Goal: Information Seeking & Learning: Learn about a topic

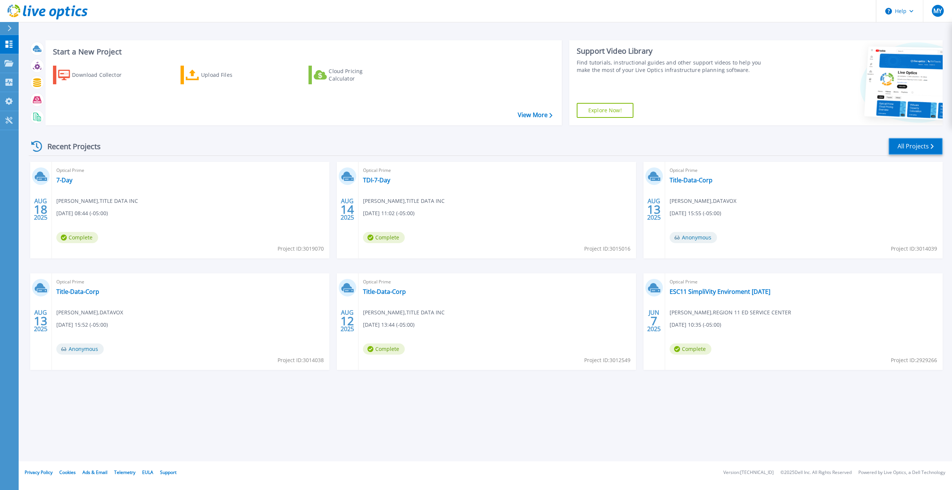
click at [924, 145] on link "All Projects" at bounding box center [916, 146] width 54 height 17
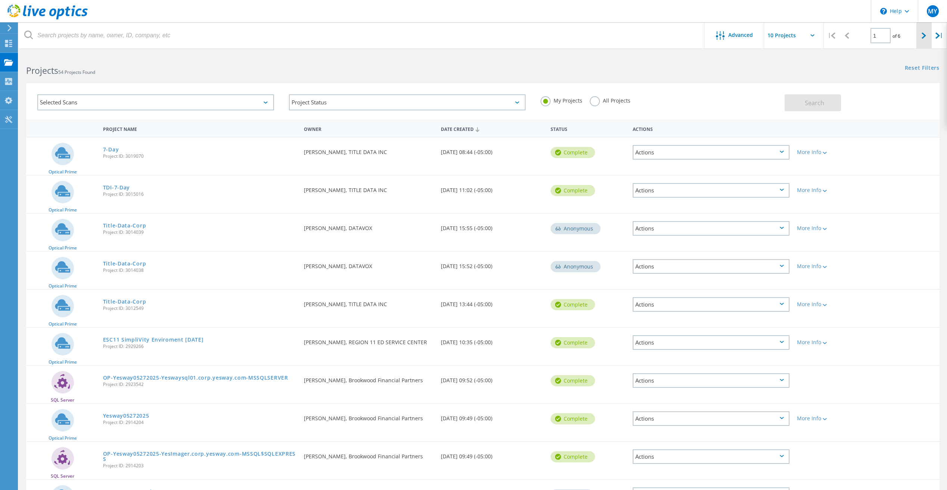
click at [925, 33] on icon at bounding box center [923, 35] width 4 height 6
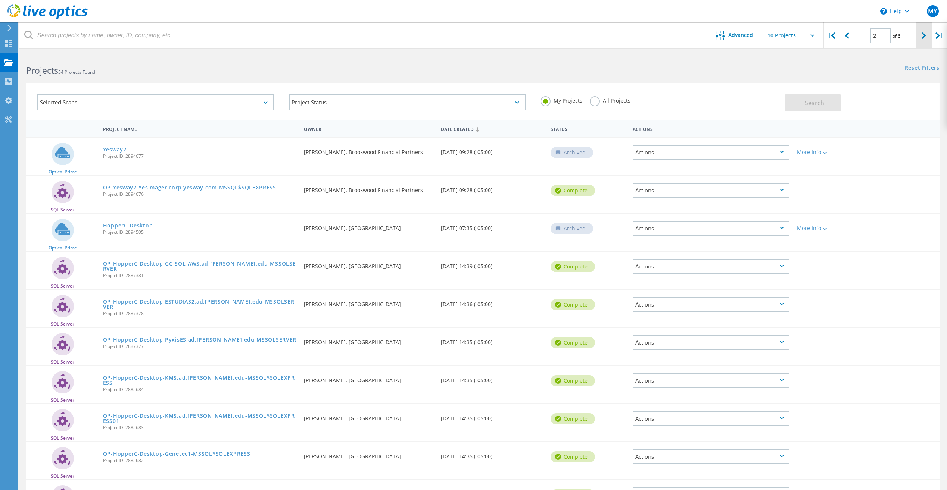
click at [925, 33] on icon at bounding box center [923, 35] width 4 height 6
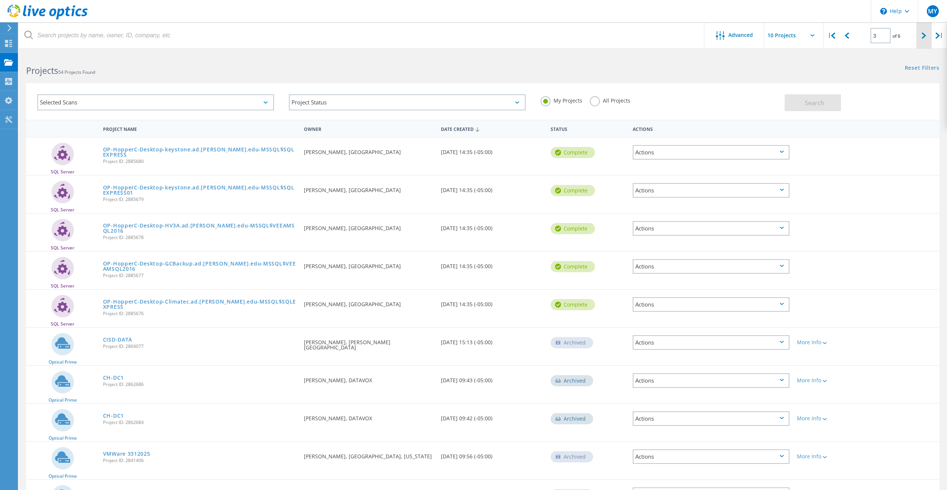
click at [925, 33] on icon at bounding box center [923, 35] width 4 height 6
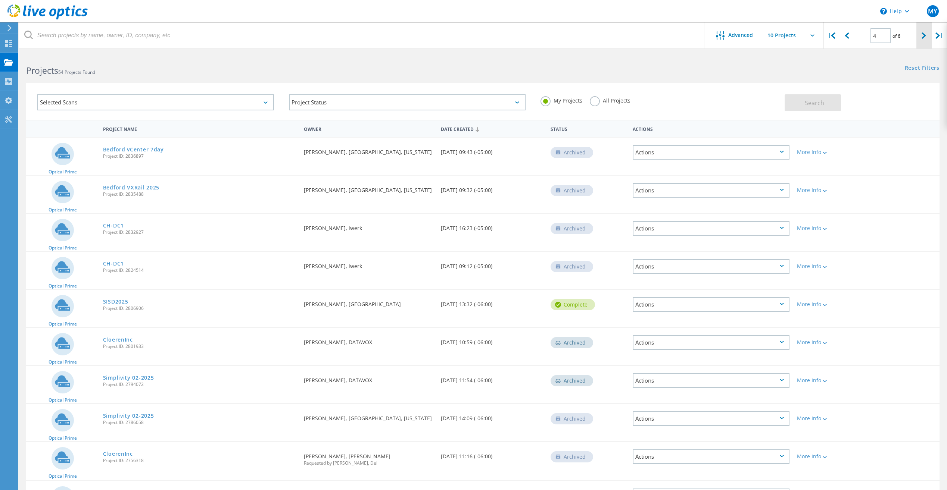
click at [925, 33] on icon at bounding box center [923, 35] width 4 height 6
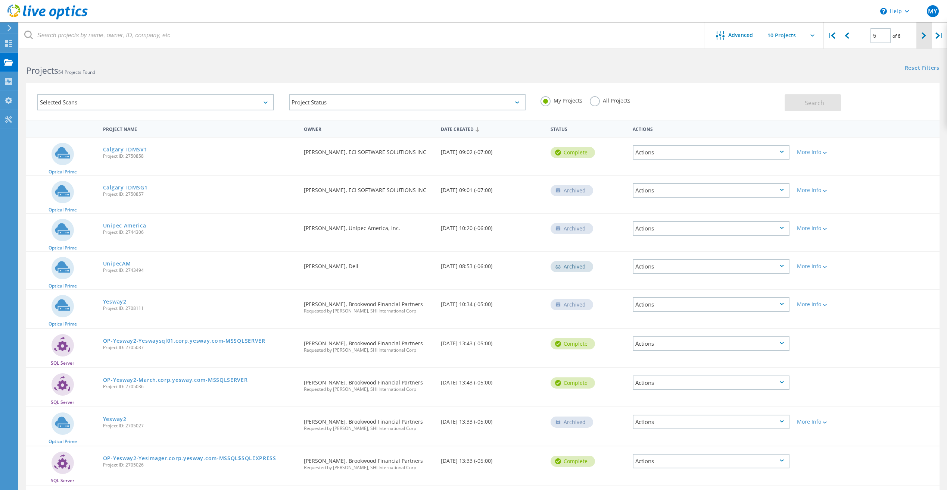
click at [925, 33] on icon at bounding box center [923, 35] width 4 height 6
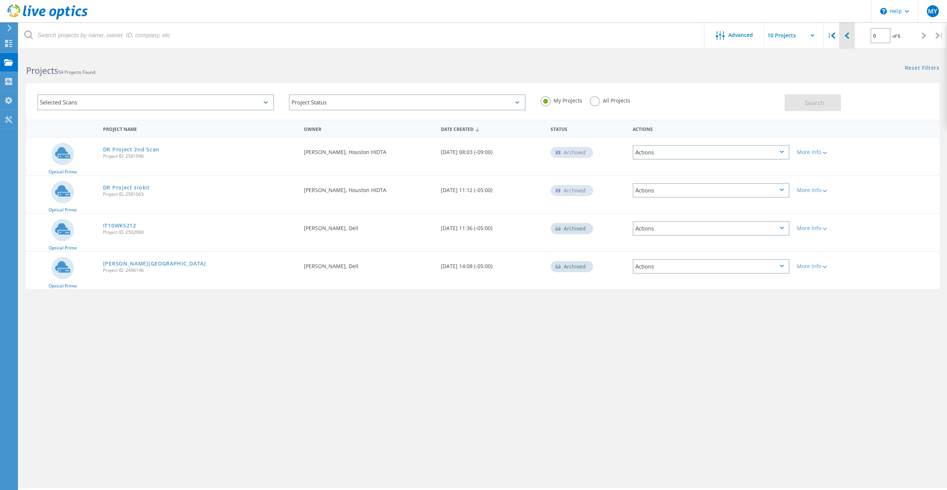
click at [848, 36] on icon at bounding box center [847, 35] width 4 height 6
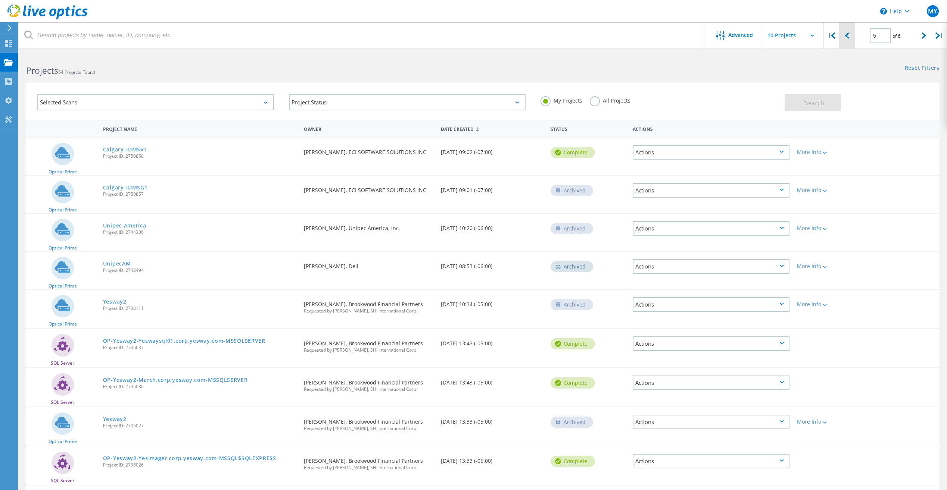
click at [849, 34] on div at bounding box center [846, 35] width 15 height 26
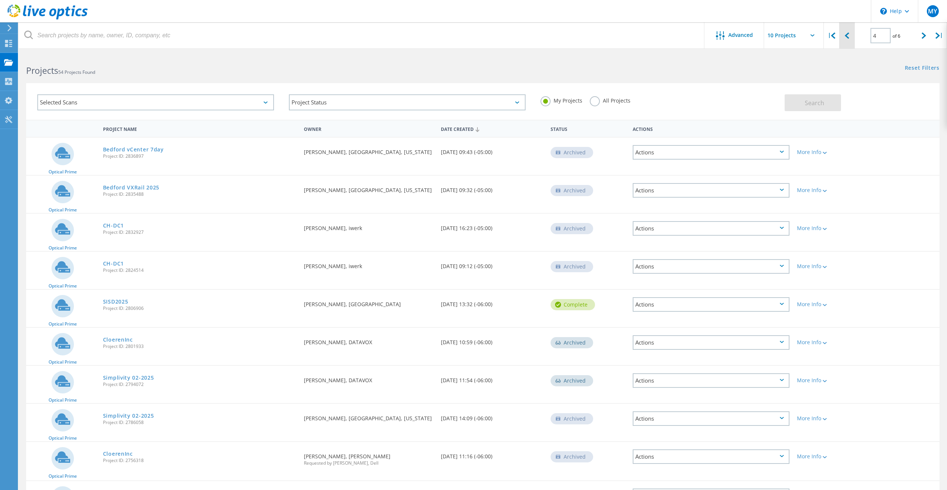
click at [847, 37] on icon at bounding box center [847, 35] width 4 height 6
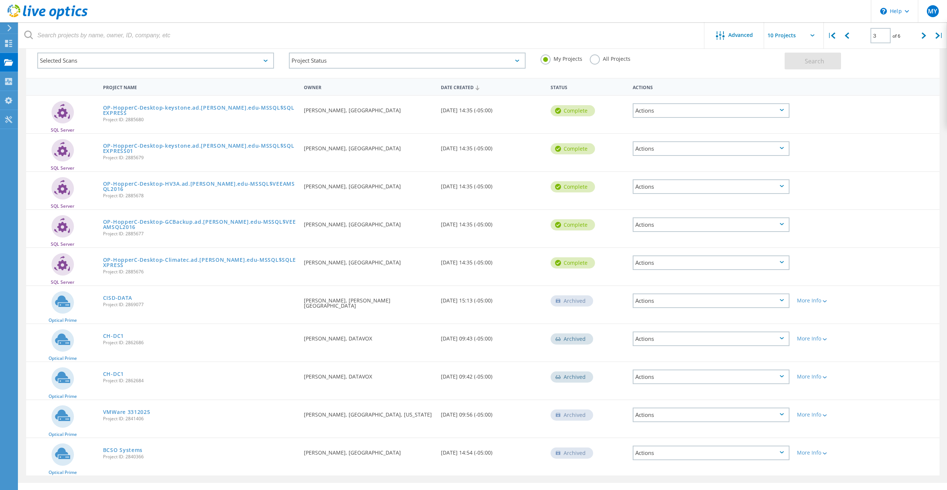
scroll to position [57, 0]
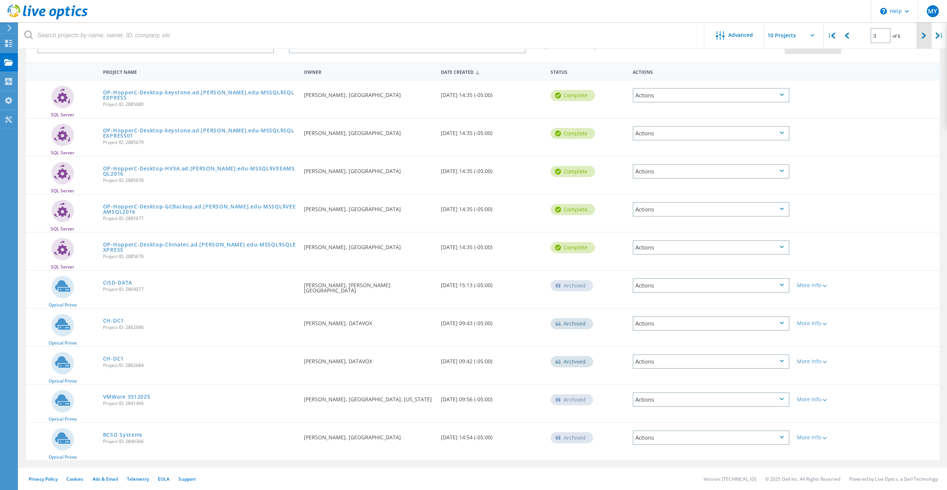
click at [922, 36] on icon at bounding box center [923, 35] width 4 height 6
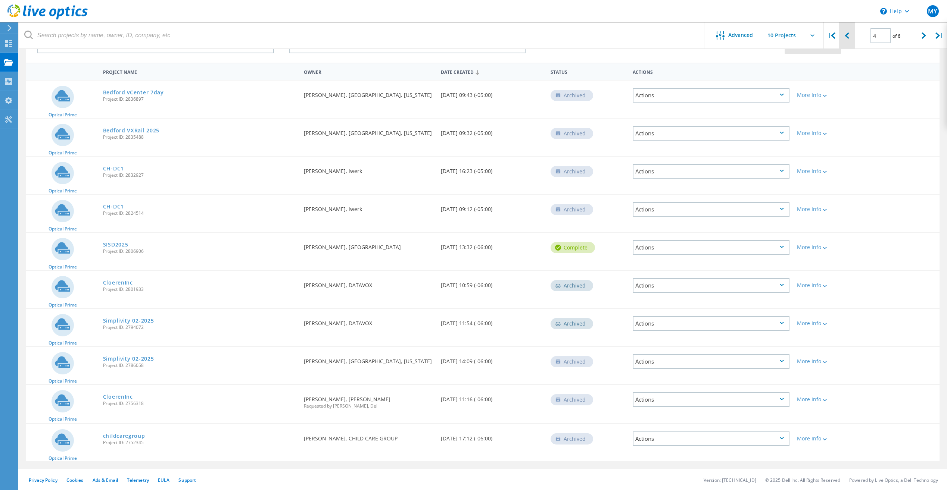
click at [849, 32] on lo-svg-helper at bounding box center [847, 35] width 4 height 6
type input "3"
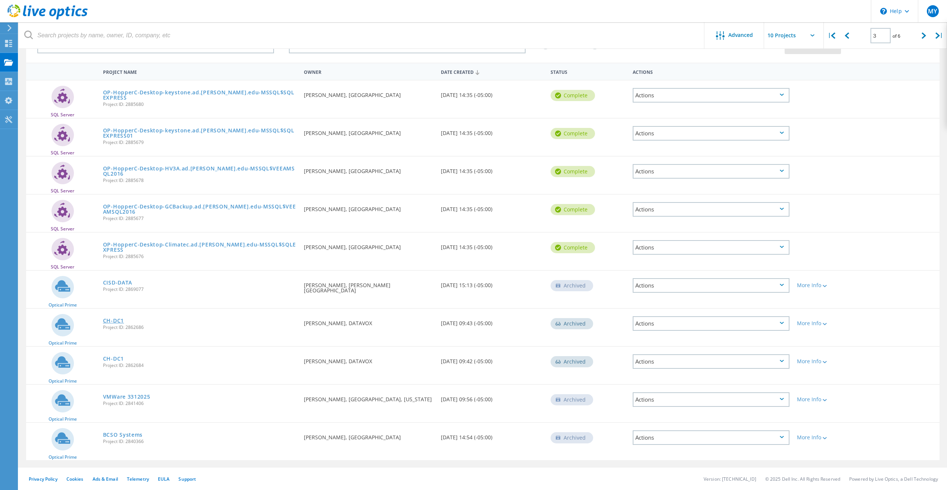
click at [116, 318] on link "CH-DC1" at bounding box center [113, 320] width 21 height 5
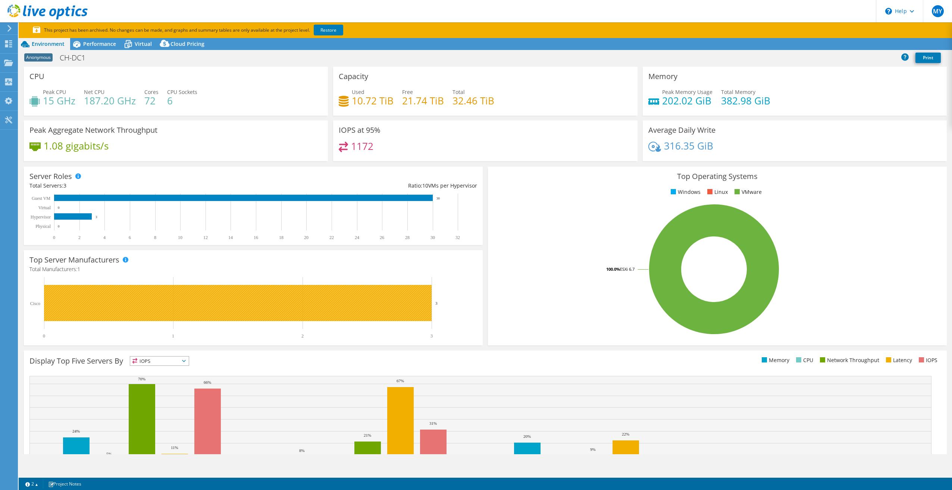
select select "USD"
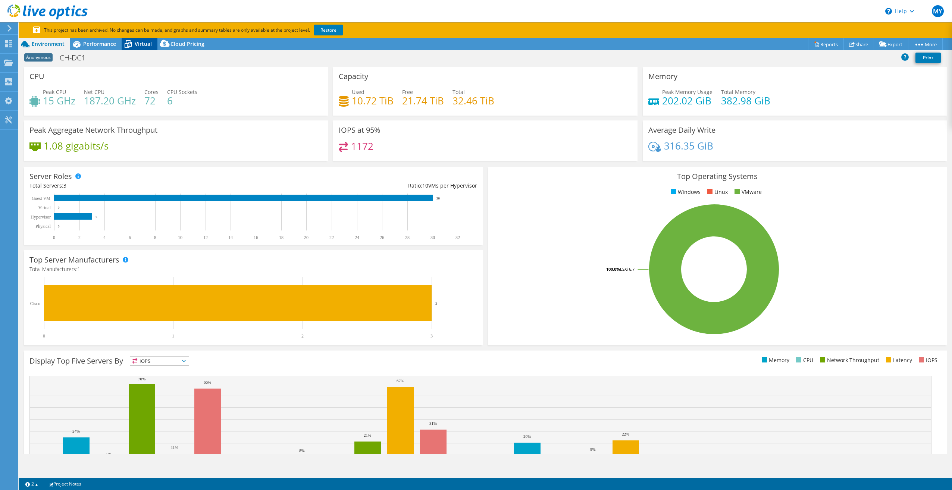
click at [137, 45] on span "Virtual" at bounding box center [143, 43] width 17 height 7
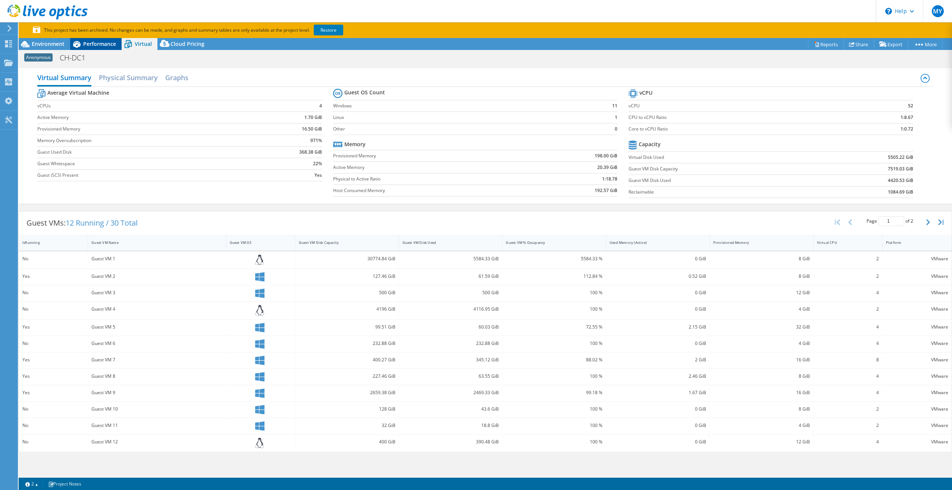
click at [103, 44] on span "Performance" at bounding box center [99, 43] width 33 height 7
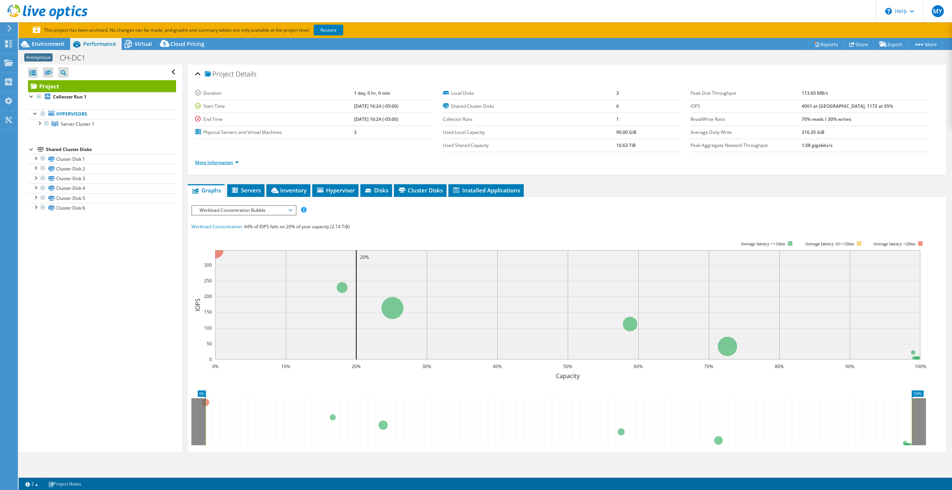
click at [236, 164] on link "More Information" at bounding box center [217, 162] width 44 height 6
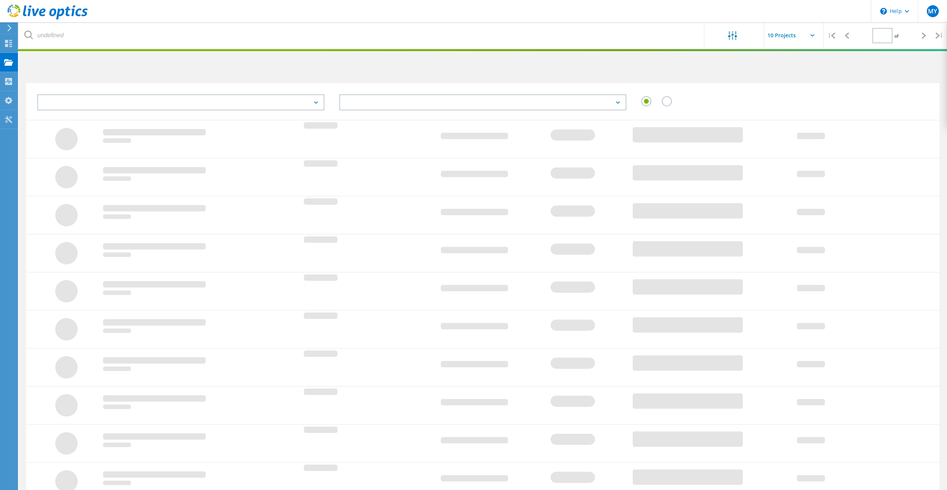
scroll to position [40, 0]
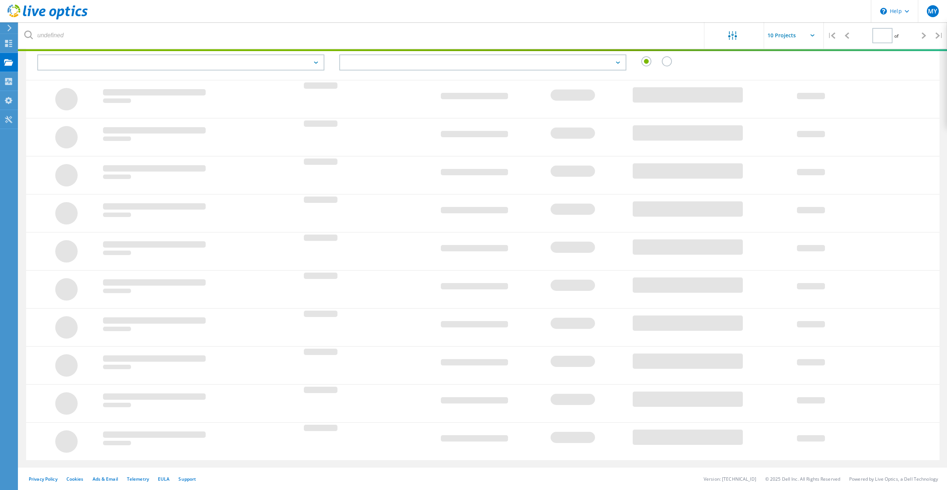
type input "3"
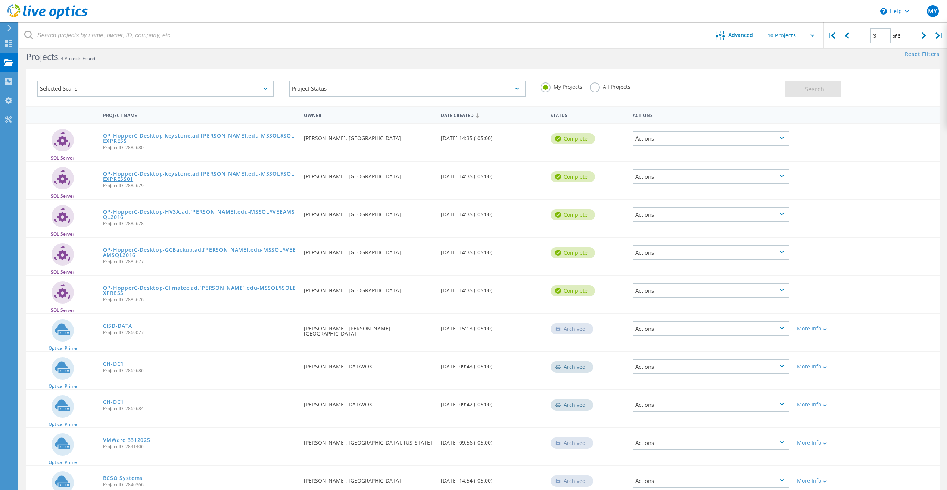
scroll to position [0, 0]
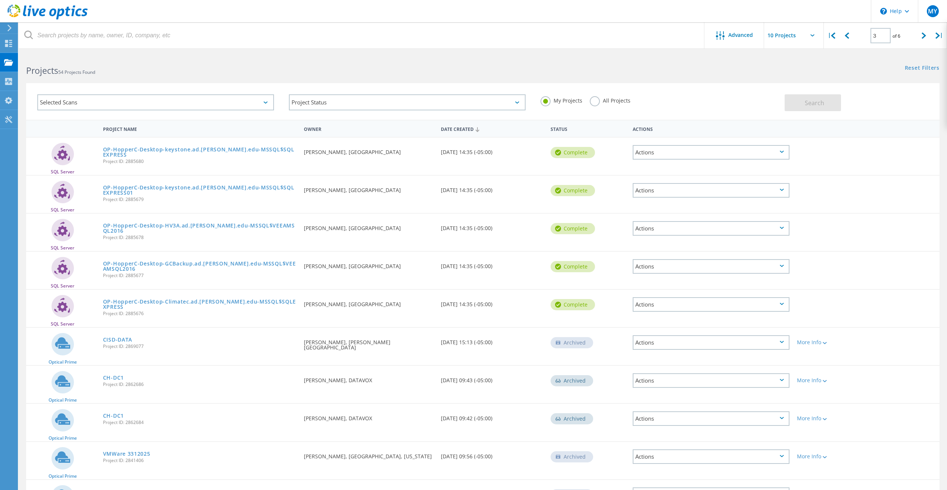
click at [61, 12] on icon at bounding box center [47, 11] width 80 height 15
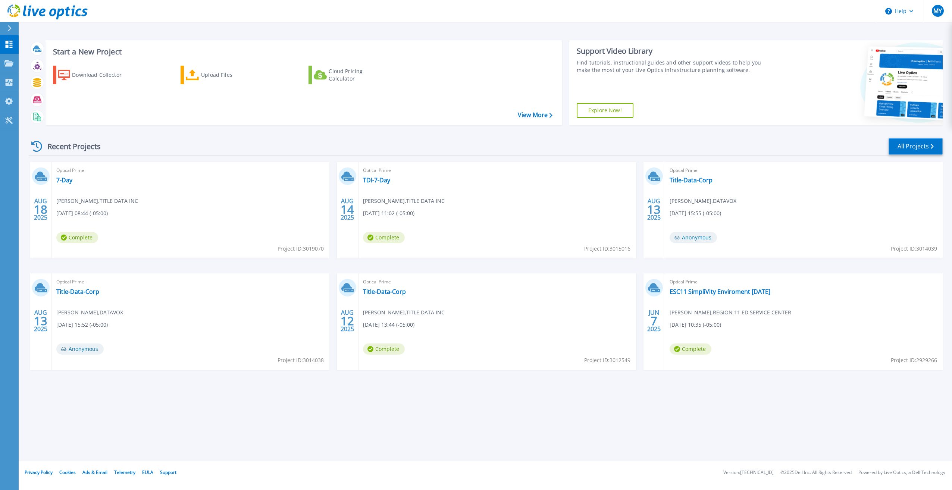
click at [924, 141] on link "All Projects" at bounding box center [916, 146] width 54 height 17
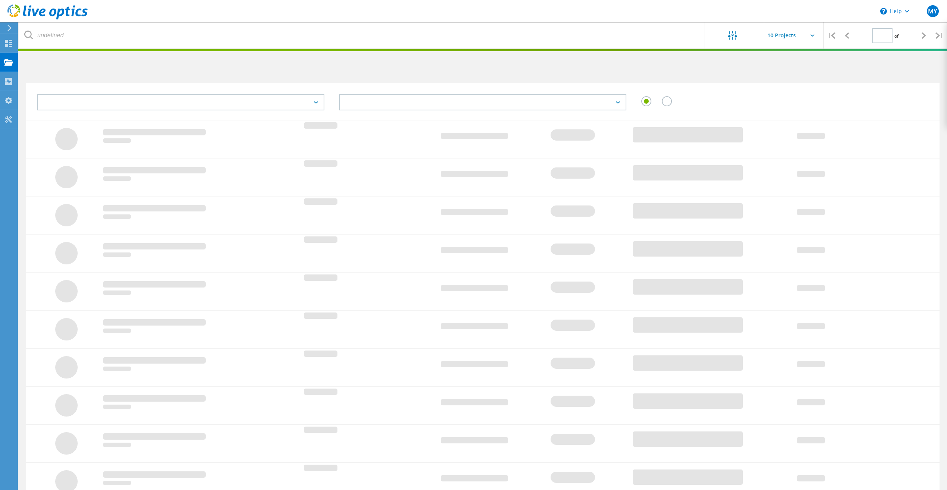
type input "3"
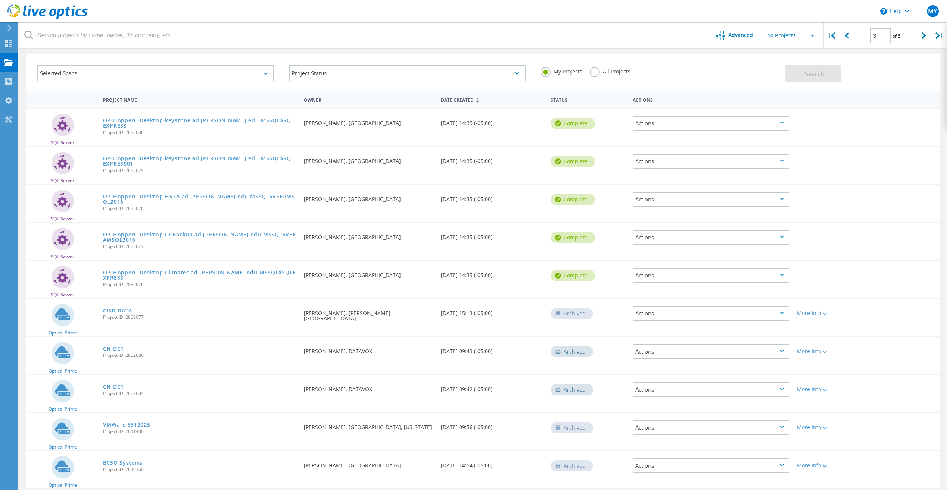
scroll to position [57, 0]
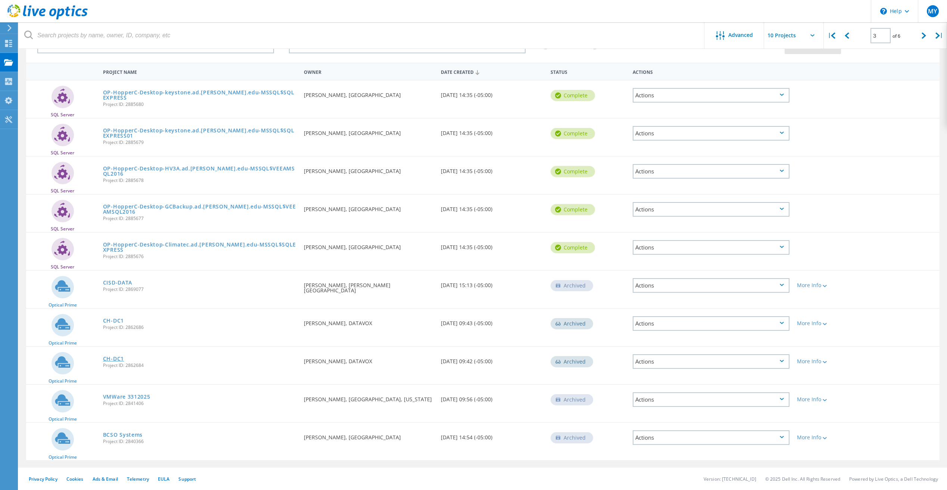
click at [116, 357] on link "CH-DC1" at bounding box center [113, 358] width 21 height 5
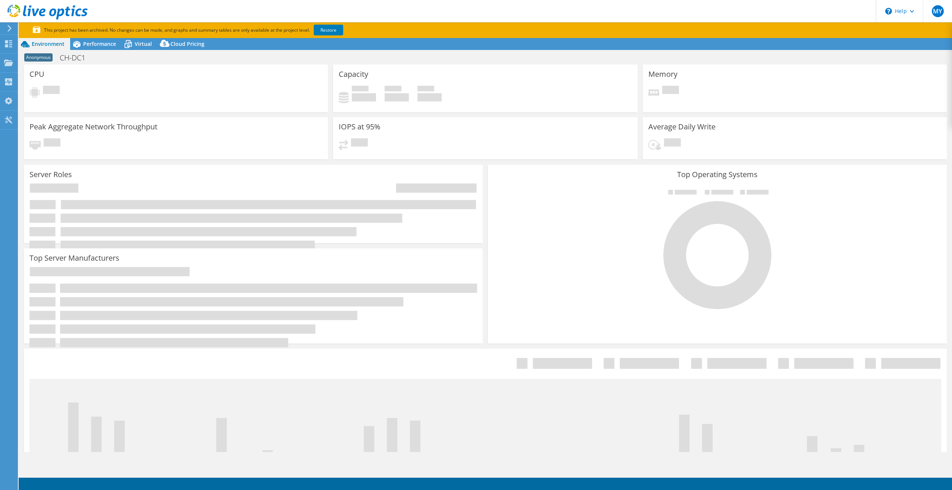
select select "USD"
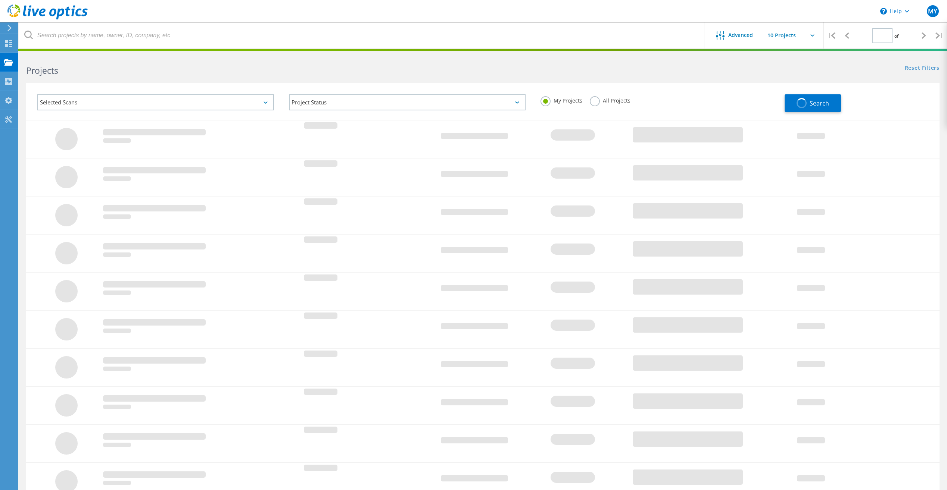
scroll to position [40, 0]
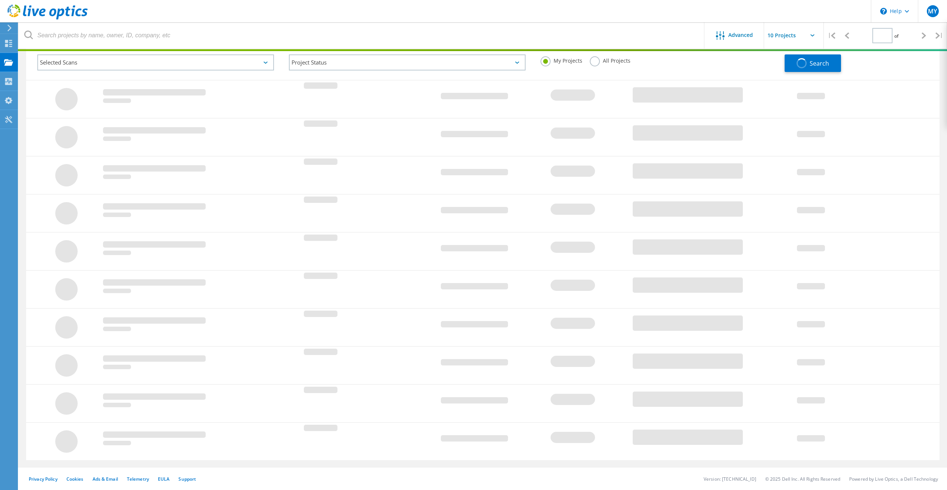
type input "3"
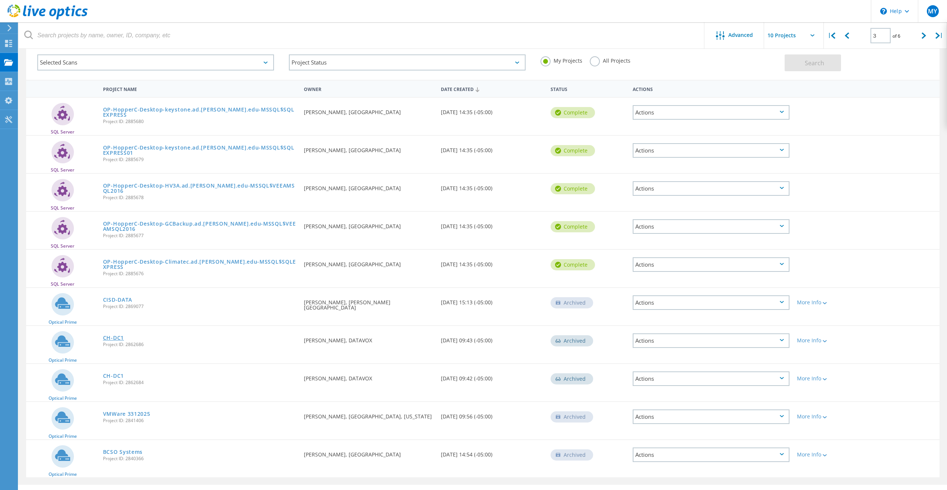
click at [117, 338] on link "CH-DC1" at bounding box center [113, 338] width 21 height 5
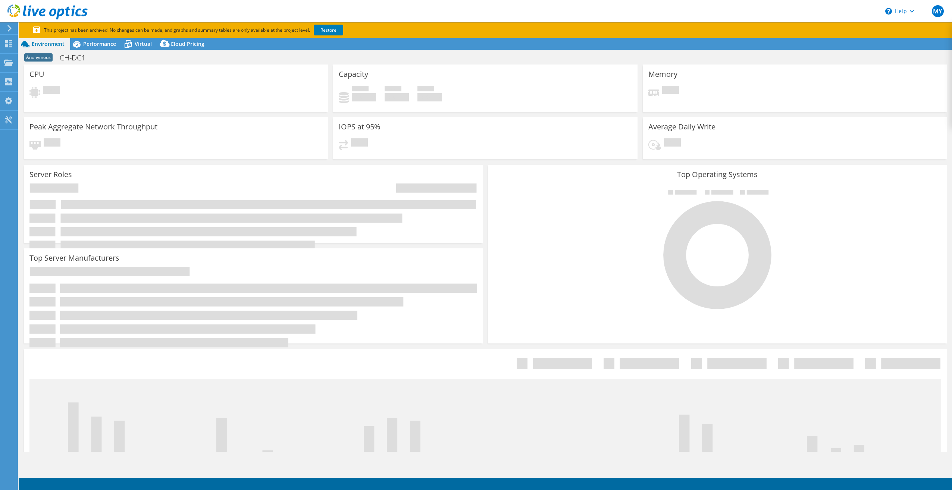
select select "USD"
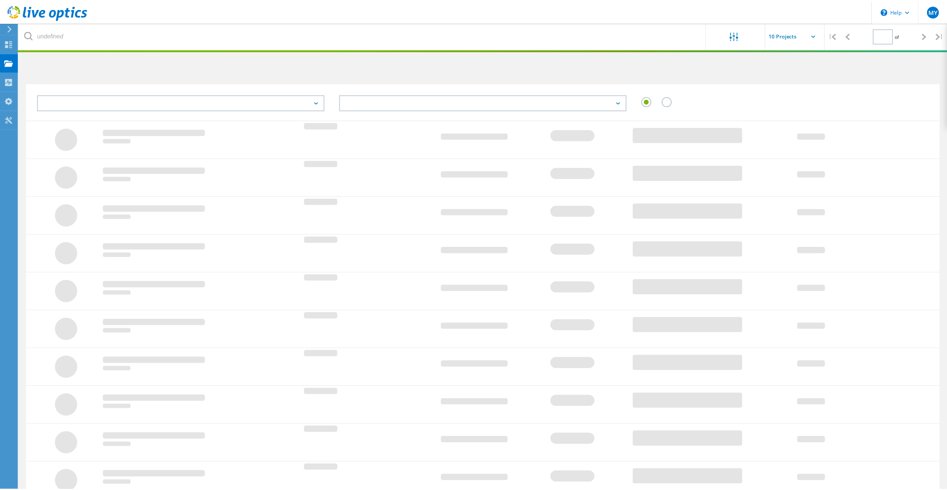
scroll to position [40, 0]
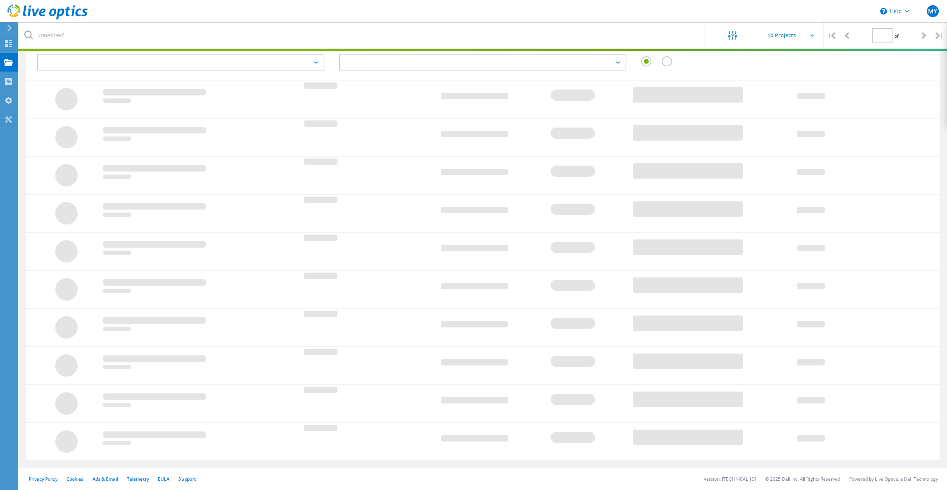
type input "3"
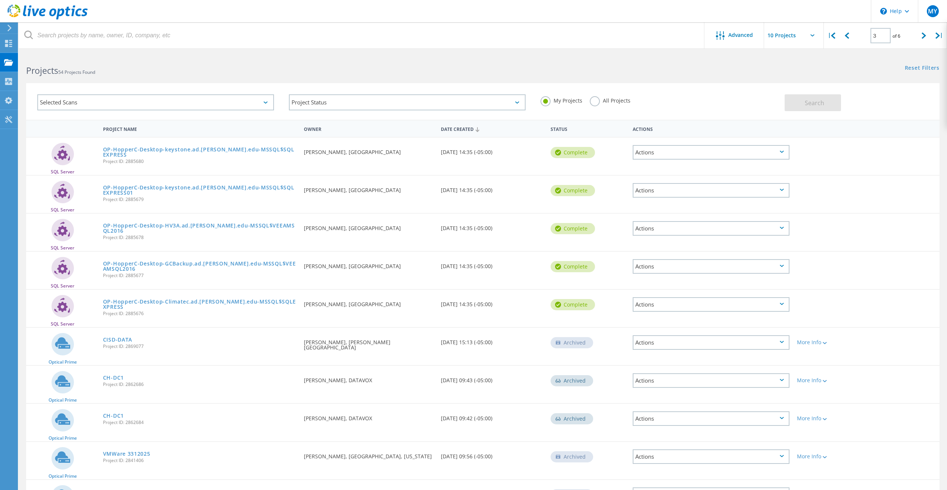
scroll to position [57, 0]
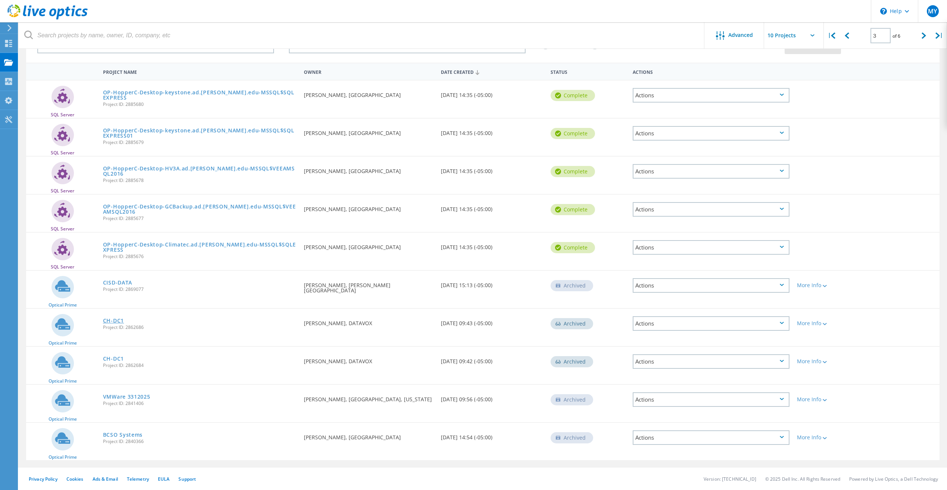
click at [115, 320] on link "CH-DC1" at bounding box center [113, 320] width 21 height 5
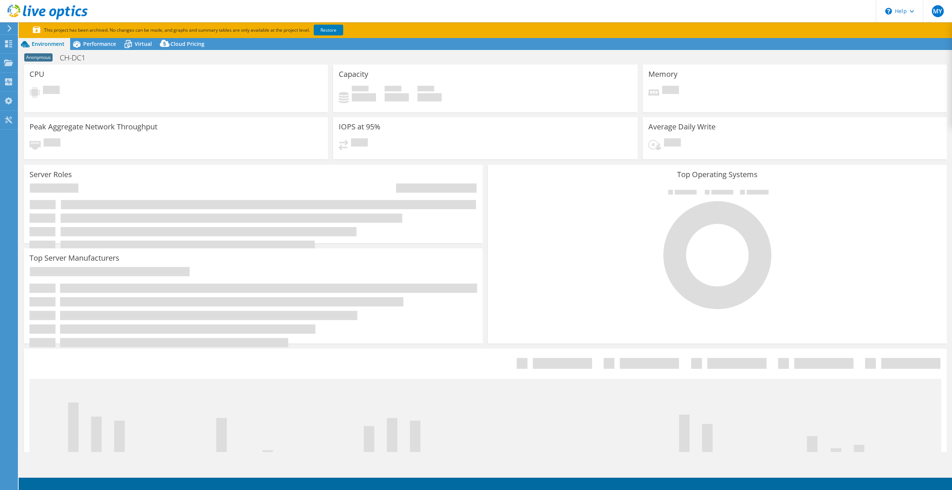
select select "USD"
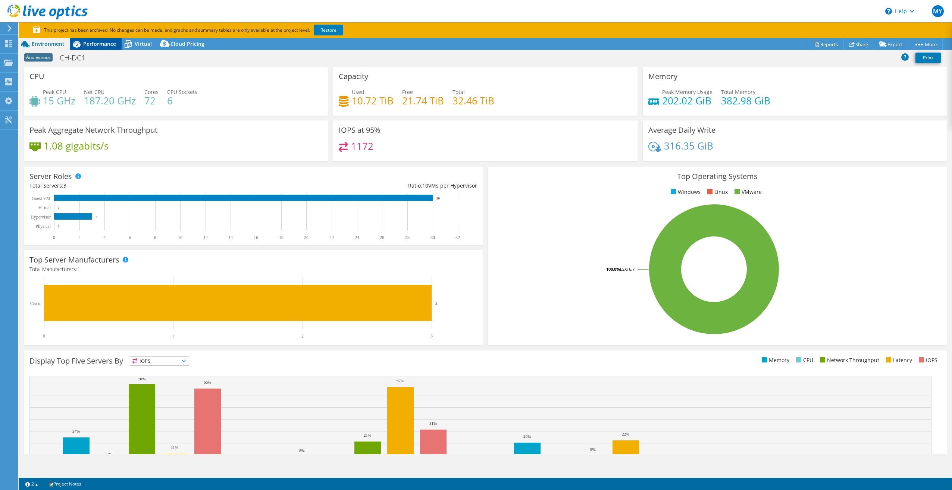
click at [103, 41] on span "Performance" at bounding box center [99, 43] width 33 height 7
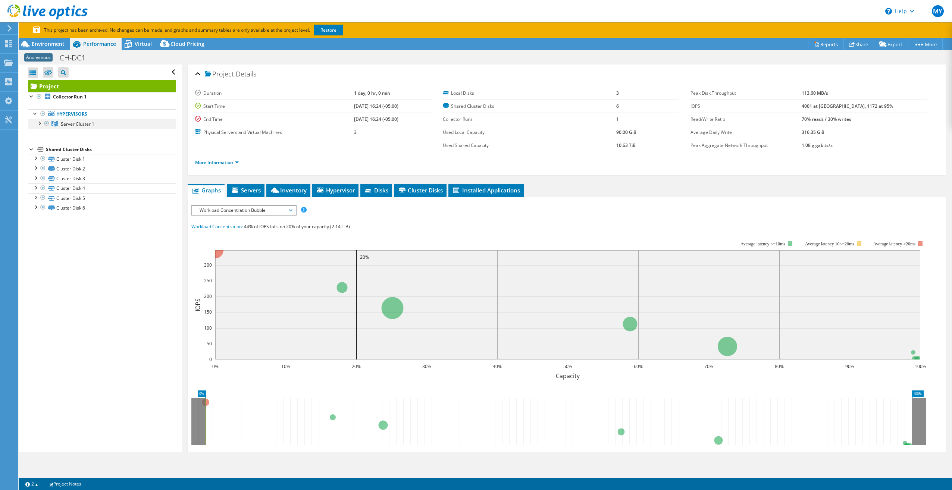
click at [41, 121] on div at bounding box center [38, 122] width 7 height 7
click at [53, 45] on span "Environment" at bounding box center [48, 43] width 33 height 7
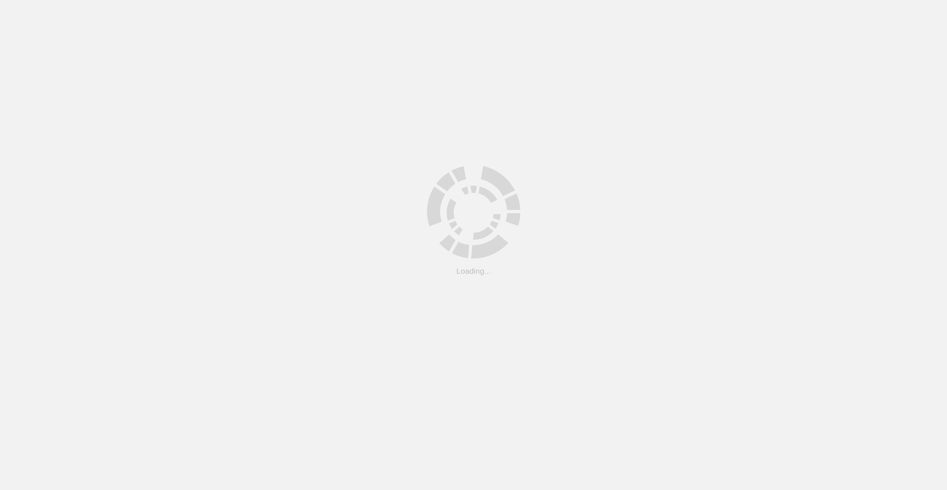
scroll to position [40, 0]
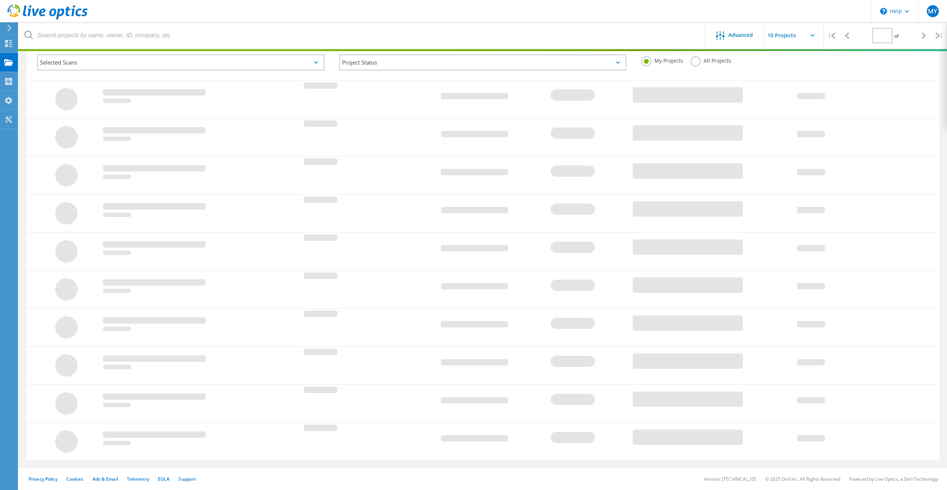
type input "3"
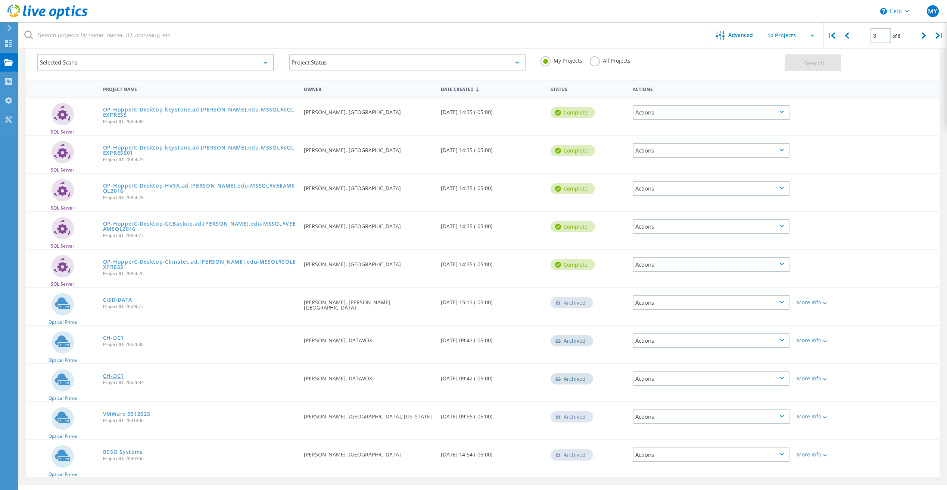
click at [105, 375] on link "CH-DC1" at bounding box center [113, 376] width 21 height 5
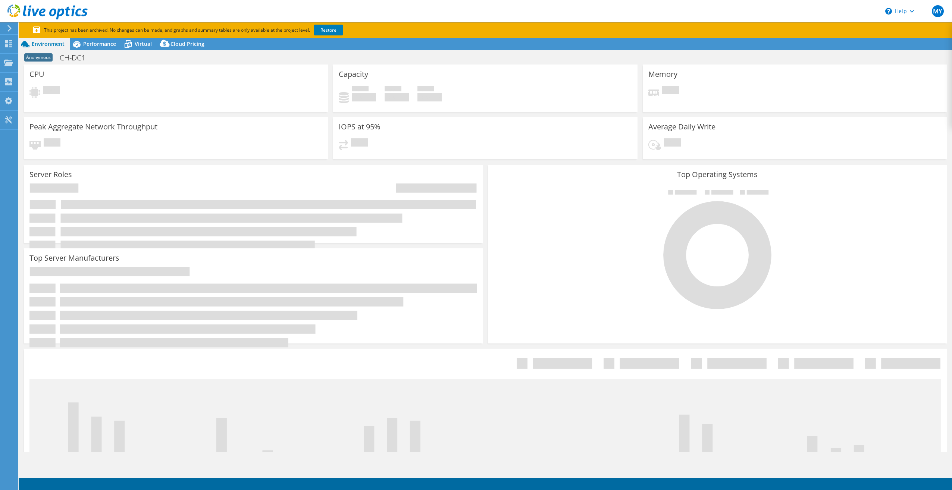
select select "USD"
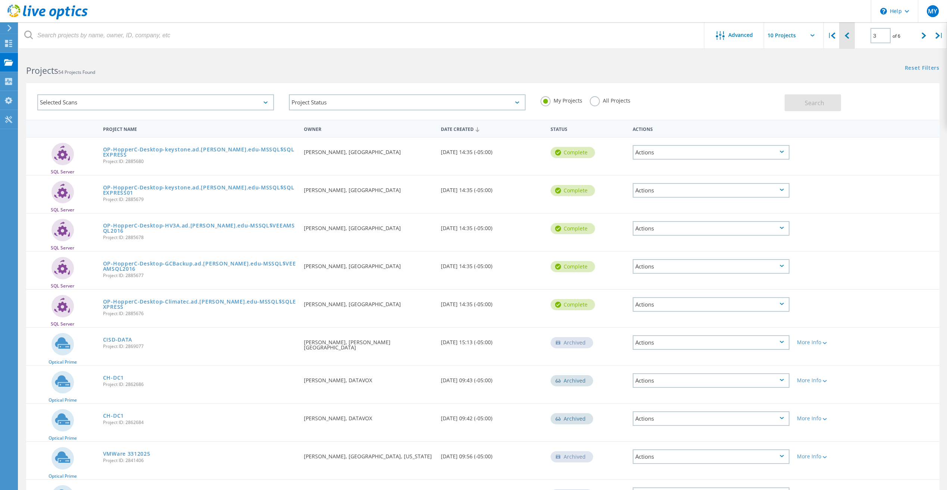
click at [847, 35] on icon at bounding box center [847, 35] width 4 height 6
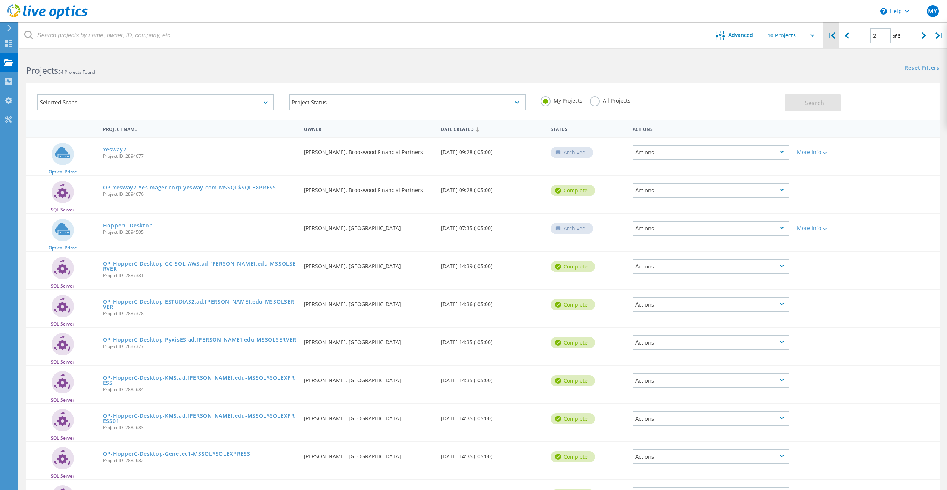
click at [836, 35] on div "|" at bounding box center [831, 35] width 15 height 26
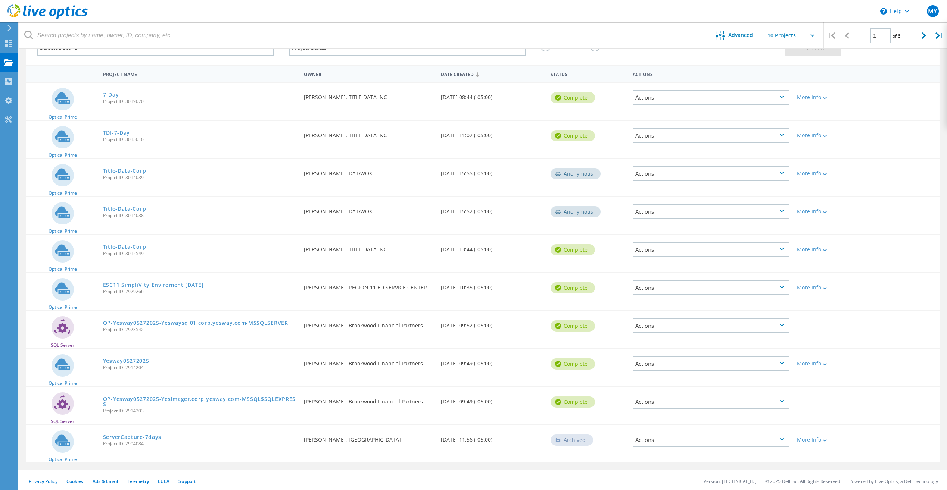
scroll to position [57, 0]
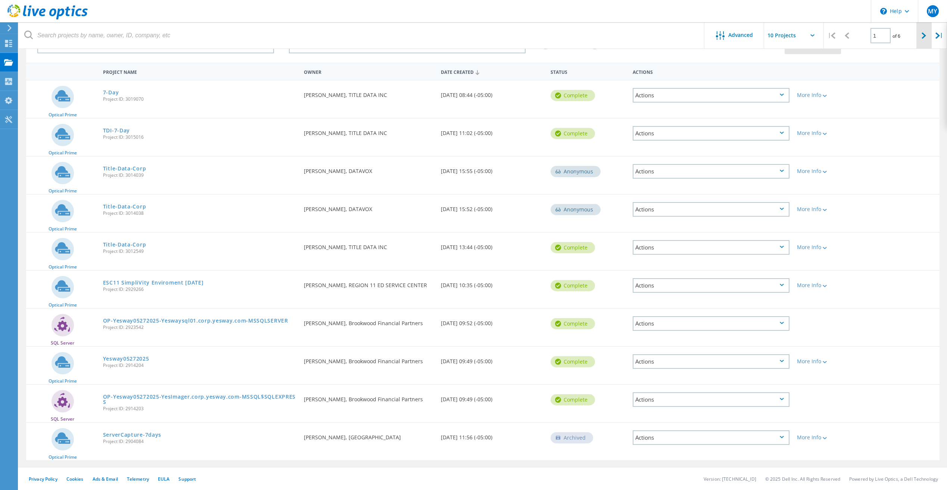
click at [923, 31] on div at bounding box center [923, 35] width 15 height 26
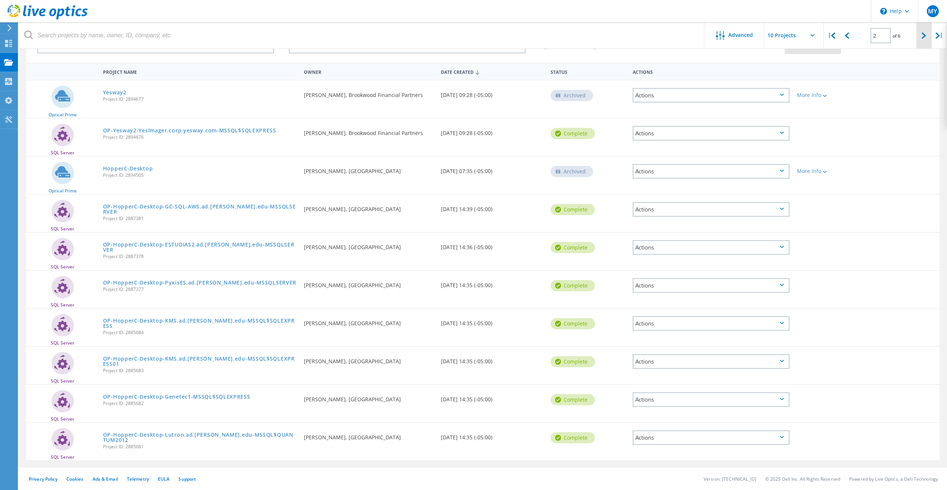
click at [925, 31] on div at bounding box center [923, 35] width 15 height 26
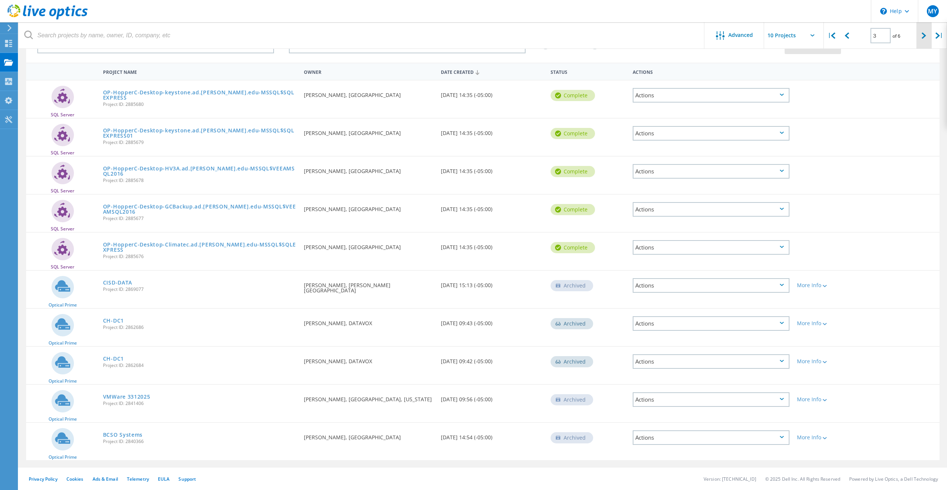
click at [923, 33] on icon at bounding box center [923, 35] width 4 height 6
type input "4"
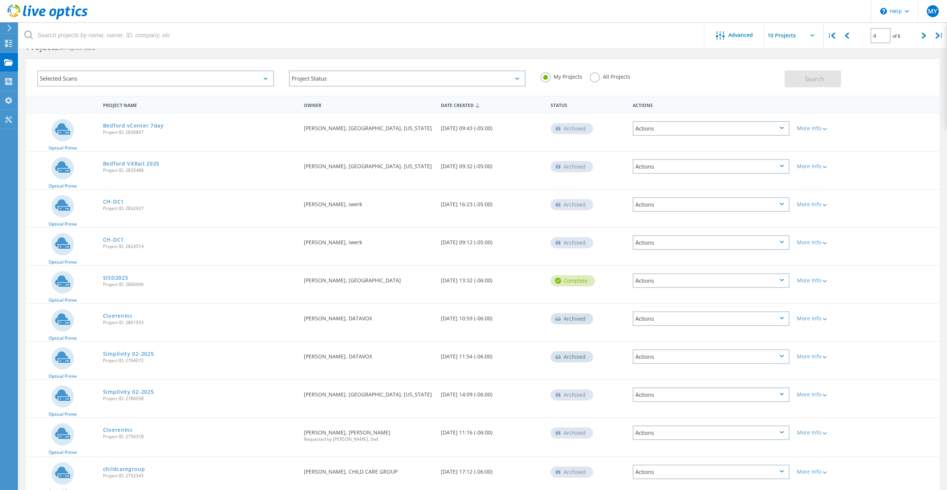
scroll to position [0, 0]
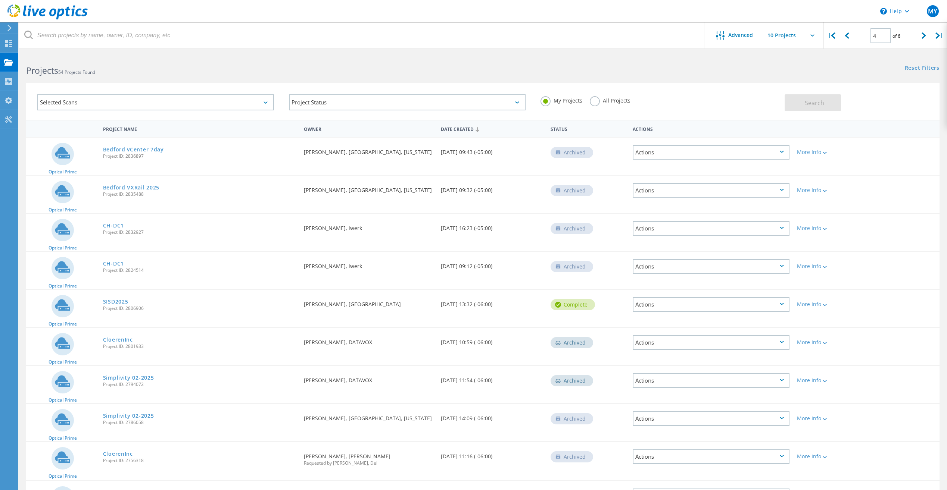
click at [117, 226] on link "CH-DC1" at bounding box center [113, 225] width 21 height 5
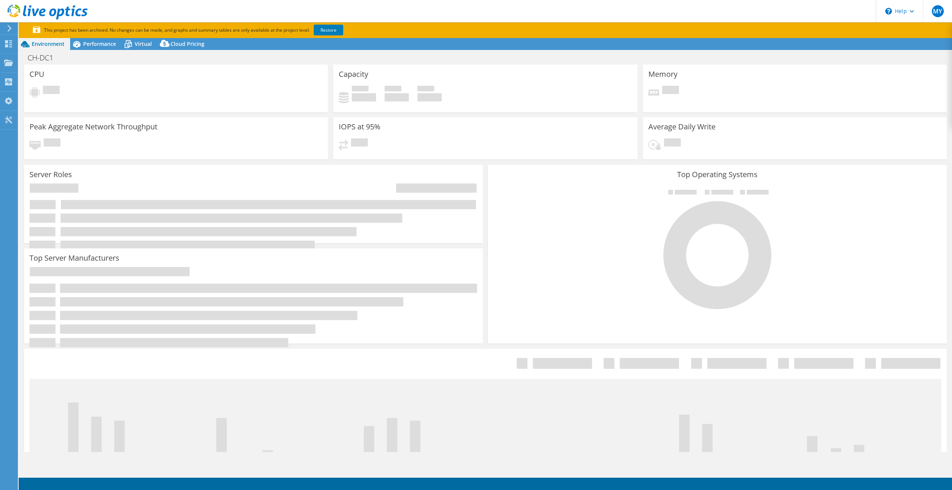
select select "USD"
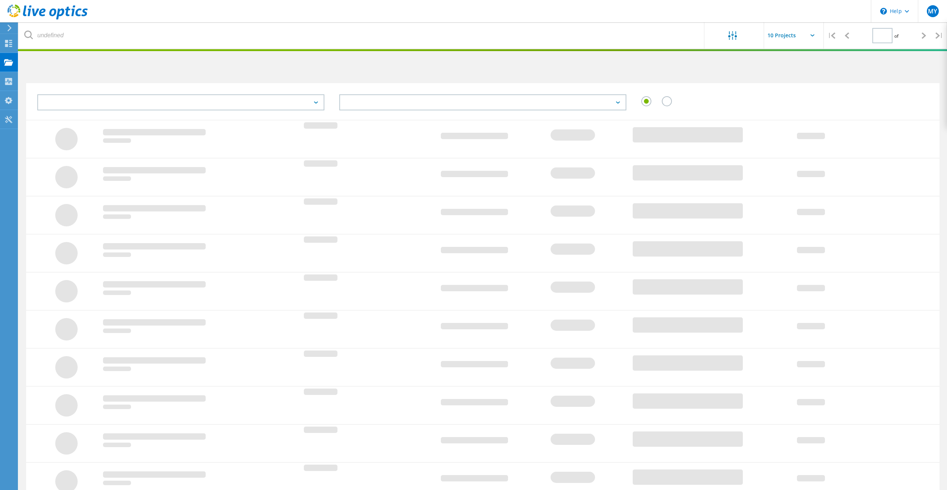
type input "4"
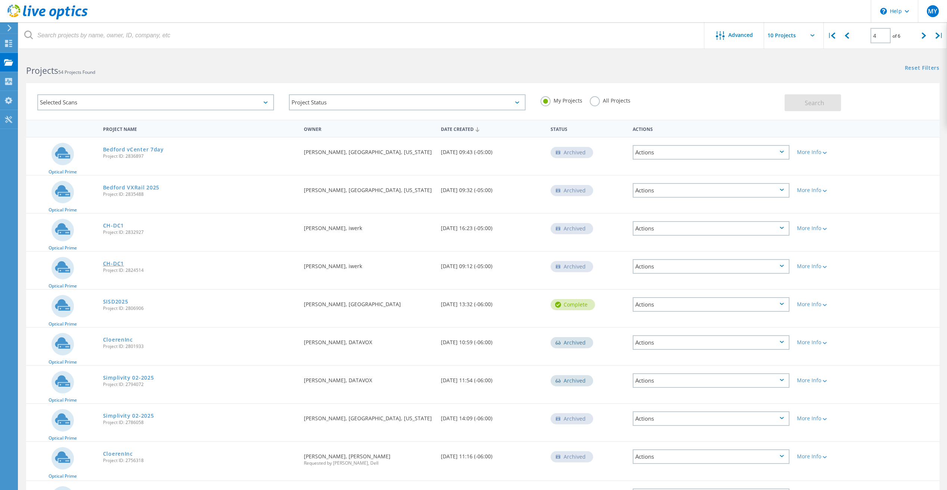
click at [112, 264] on link "CH-DC1" at bounding box center [113, 263] width 21 height 5
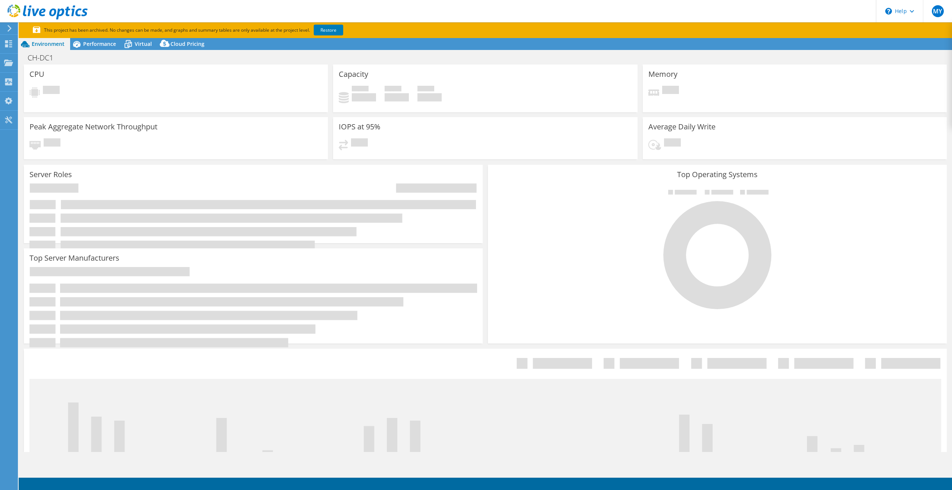
select select "USD"
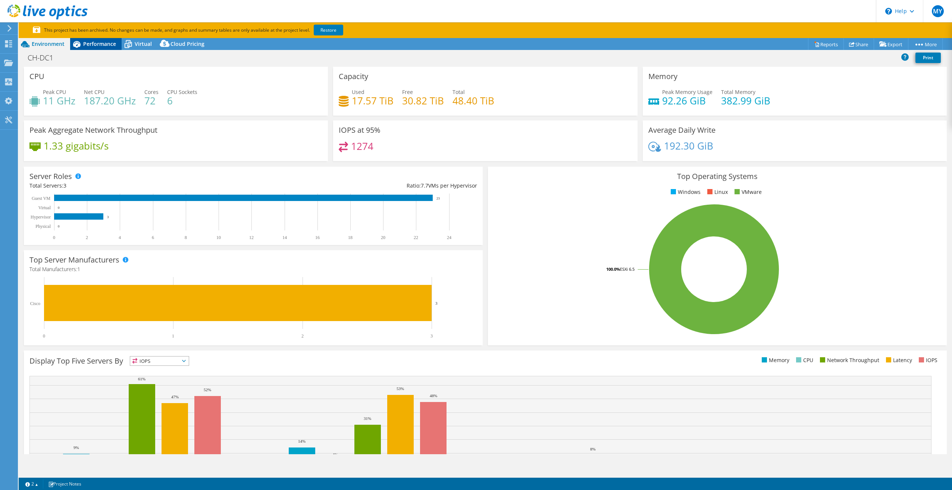
click at [92, 44] on span "Performance" at bounding box center [99, 43] width 33 height 7
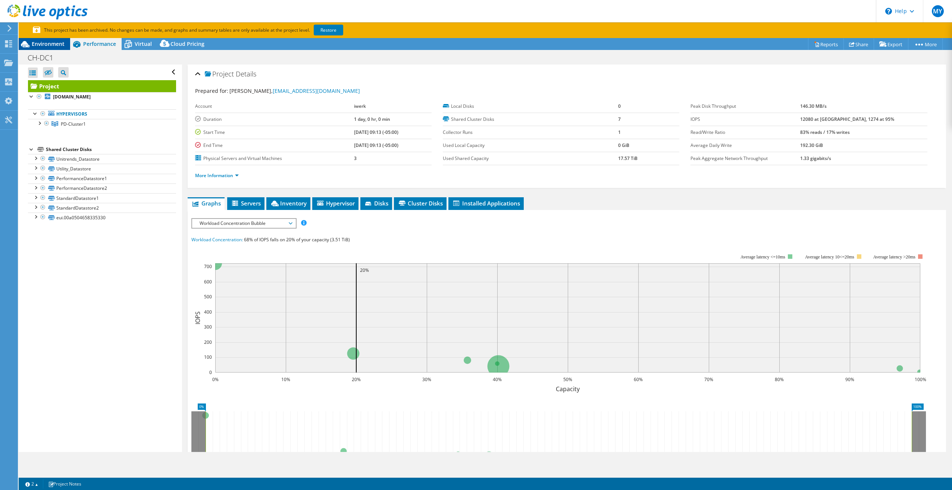
click at [50, 43] on span "Environment" at bounding box center [48, 43] width 33 height 7
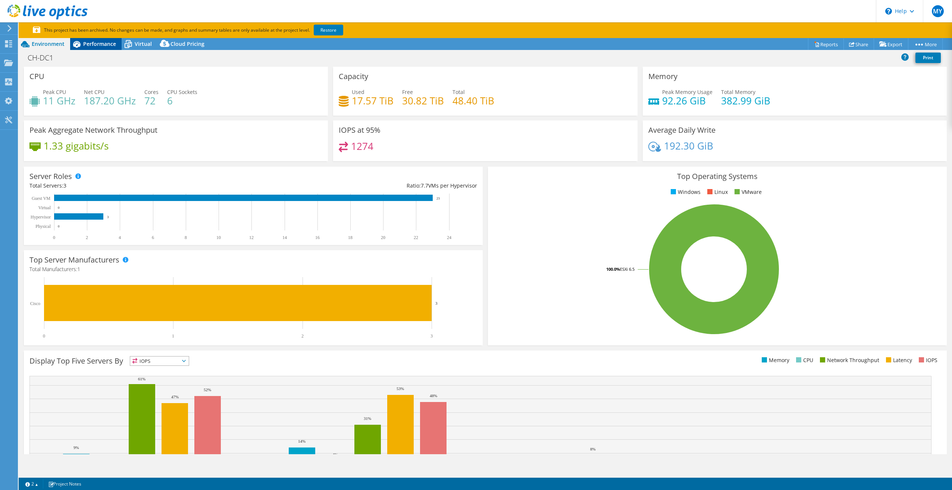
click at [89, 45] on span "Performance" at bounding box center [99, 43] width 33 height 7
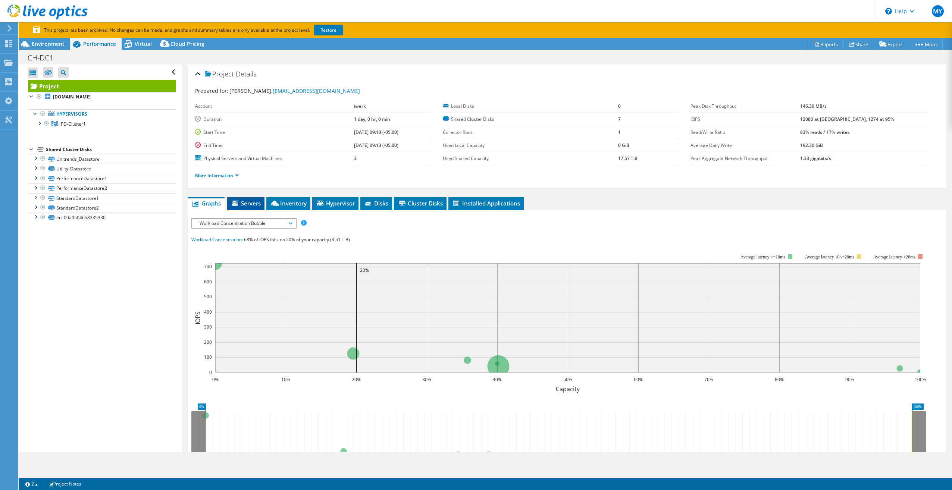
drag, startPoint x: 246, startPoint y: 202, endPoint x: 252, endPoint y: 204, distance: 7.1
click at [248, 203] on span "Servers" at bounding box center [246, 203] width 30 height 7
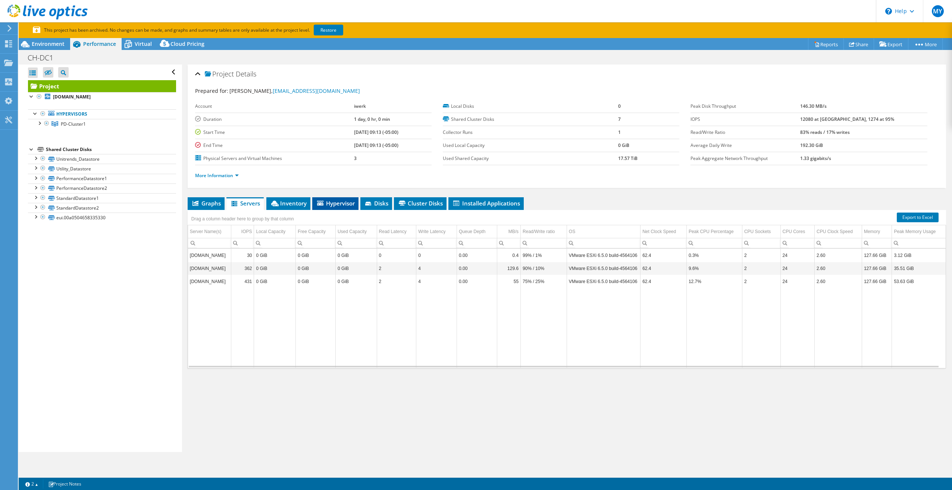
drag, startPoint x: 252, startPoint y: 204, endPoint x: 328, endPoint y: 200, distance: 75.9
click at [328, 200] on span "Hypervisor" at bounding box center [335, 203] width 39 height 7
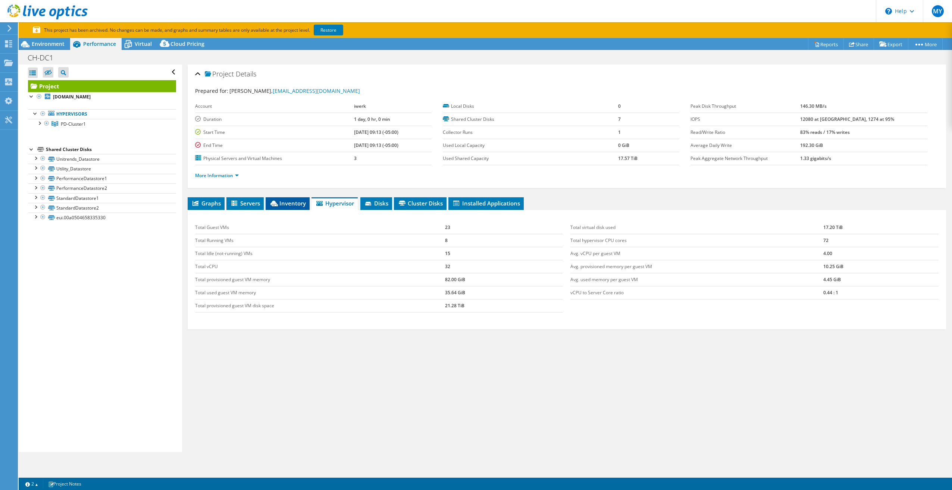
click at [280, 203] on span "Inventory" at bounding box center [287, 203] width 37 height 7
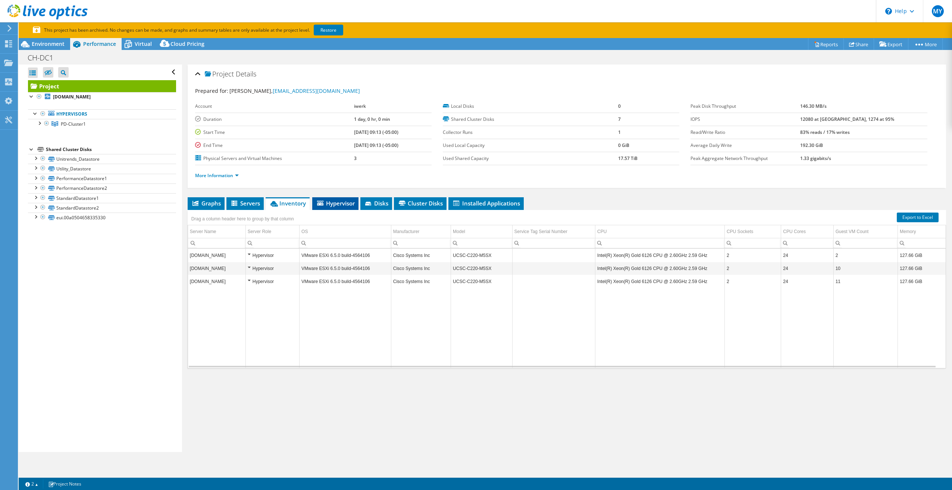
click at [345, 205] on span "Hypervisor" at bounding box center [335, 203] width 39 height 7
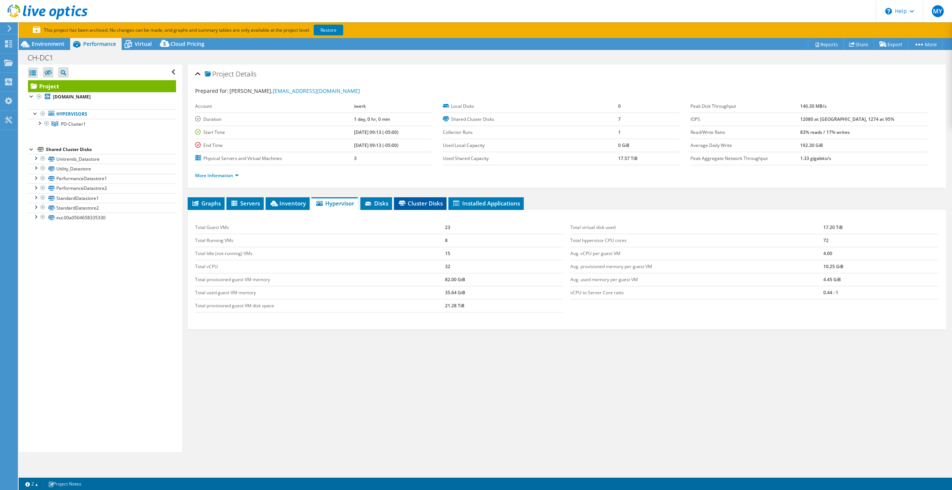
drag, startPoint x: 378, startPoint y: 199, endPoint x: 438, endPoint y: 202, distance: 60.2
click at [380, 200] on li "Disks" at bounding box center [377, 203] width 32 height 13
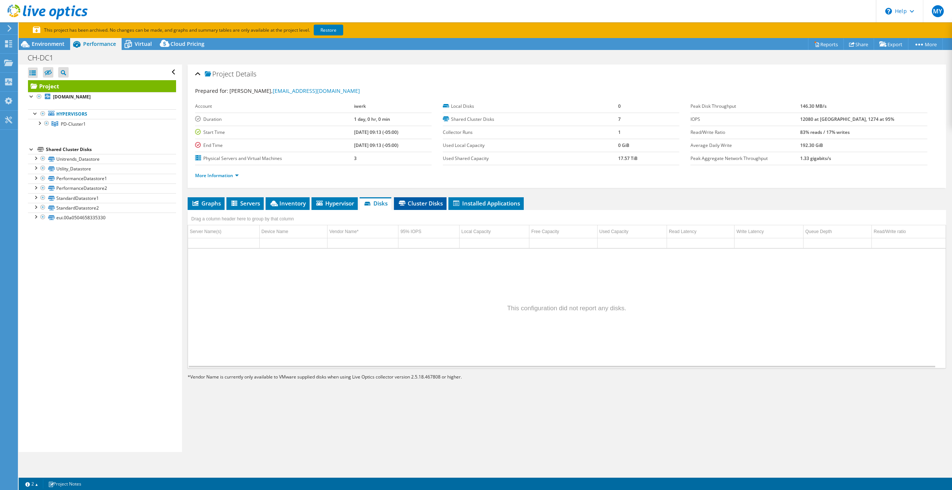
click at [421, 203] on span "Cluster Disks" at bounding box center [420, 203] width 45 height 7
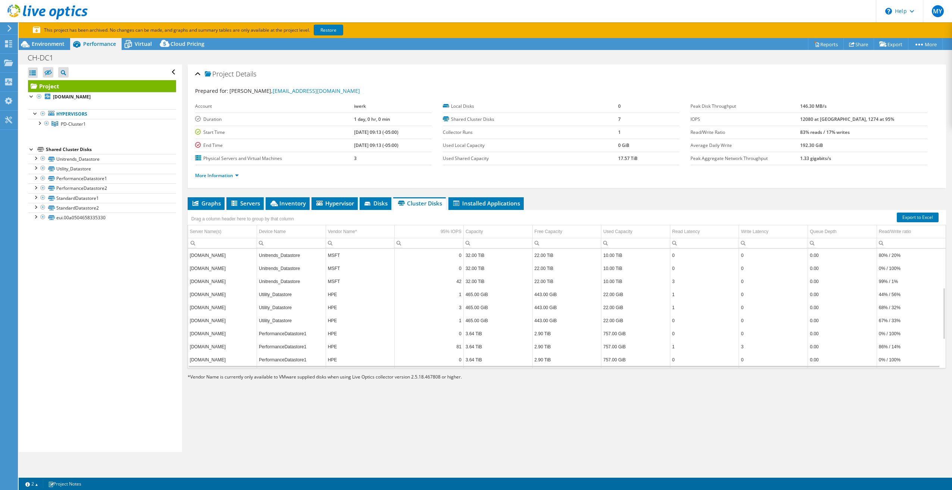
scroll to position [155, 0]
drag, startPoint x: 465, startPoint y: 377, endPoint x: 191, endPoint y: 379, distance: 273.9
click at [191, 379] on p "* Vendor Name is currently only available to VMware supplied disks when using L…" at bounding box center [365, 377] width 355 height 8
